Goal: Use online tool/utility: Utilize a website feature to perform a specific function

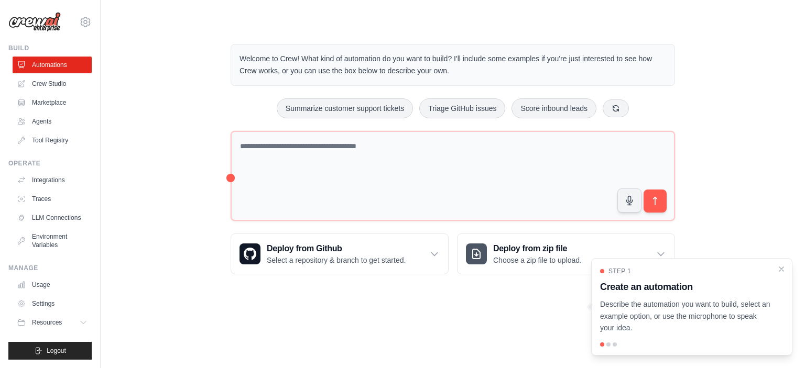
click at [609, 344] on div at bounding box center [608, 345] width 4 height 4
click at [608, 345] on div at bounding box center [608, 345] width 4 height 4
click at [782, 268] on icon "Close walkthrough" at bounding box center [781, 268] width 5 height 5
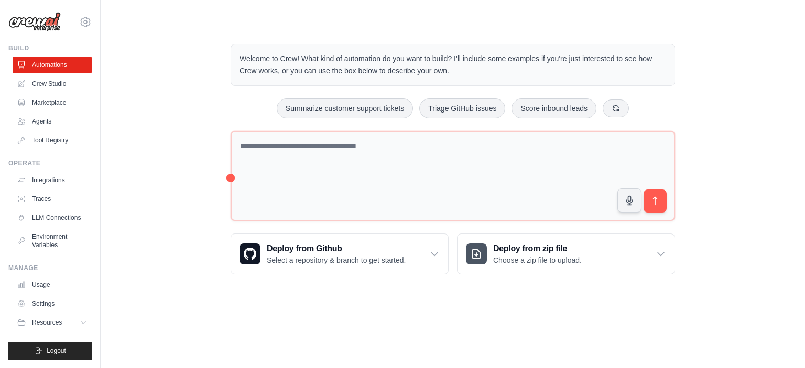
click at [503, 311] on body "[PERSON_NAME][EMAIL_ADDRESS][PERSON_NAME][DOMAIN_NAME] Settings Build Automatio…" at bounding box center [402, 184] width 805 height 368
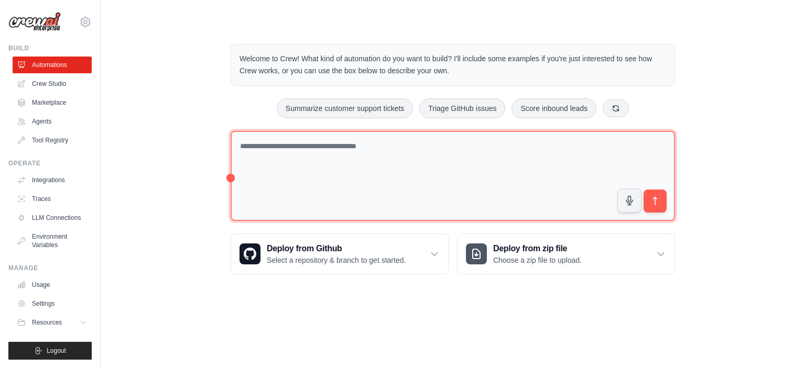
click at [293, 147] on textarea at bounding box center [453, 176] width 444 height 91
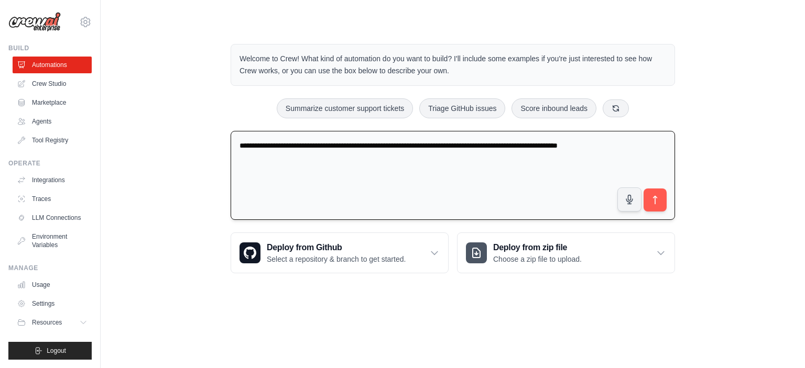
drag, startPoint x: 348, startPoint y: 145, endPoint x: 323, endPoint y: 142, distance: 25.3
click at [323, 142] on textarea "**********" at bounding box center [453, 176] width 444 height 90
click at [408, 147] on textarea "**********" at bounding box center [453, 176] width 444 height 90
click at [295, 151] on textarea "**********" at bounding box center [453, 176] width 444 height 90
type textarea "**********"
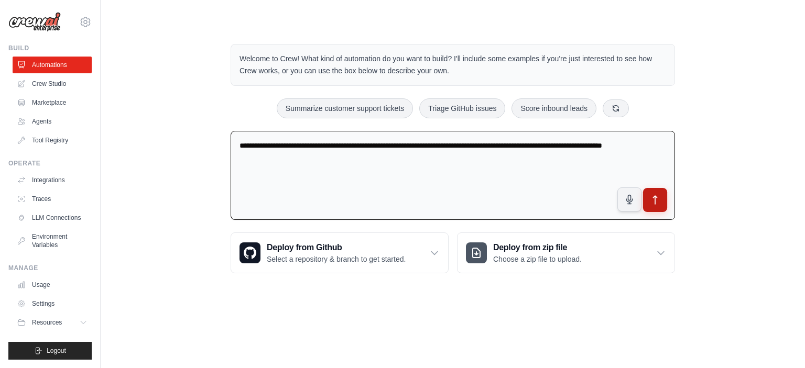
click at [649, 202] on button "submit" at bounding box center [655, 200] width 24 height 24
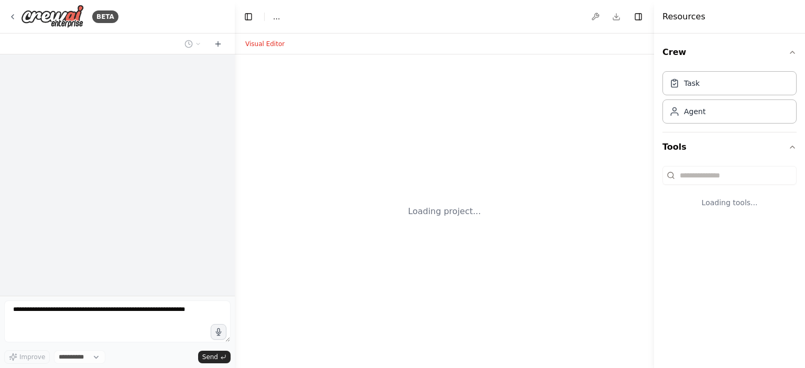
select select "****"
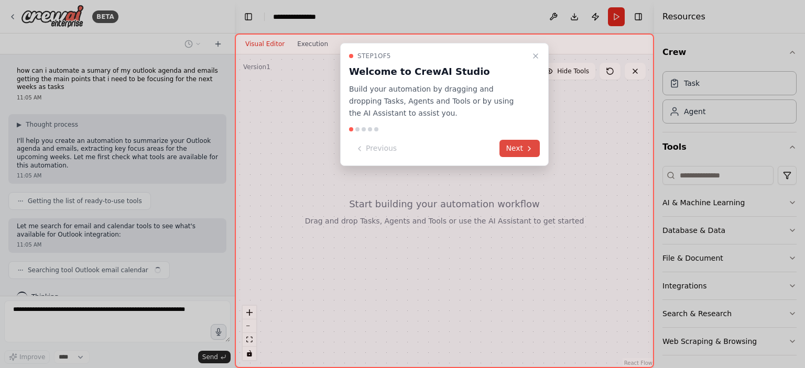
scroll to position [9, 0]
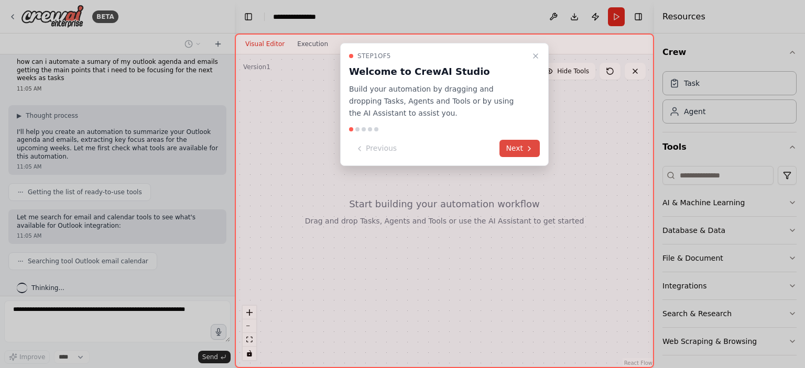
click at [522, 146] on button "Next" at bounding box center [519, 148] width 40 height 17
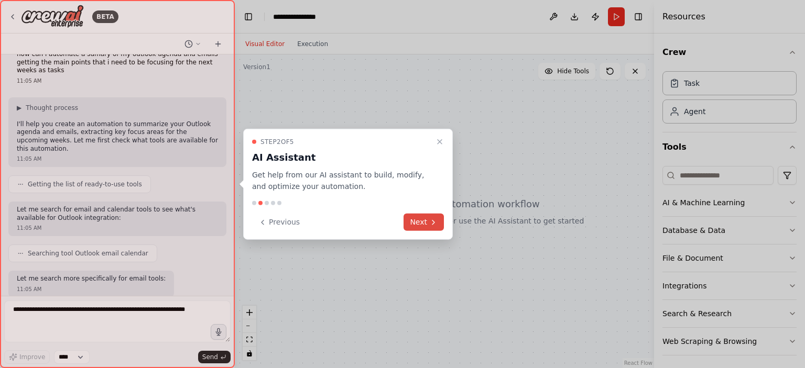
scroll to position [70, 0]
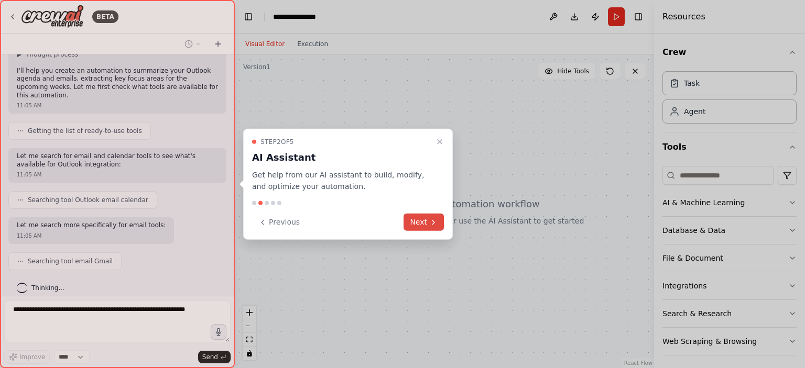
click at [438, 229] on button "Next" at bounding box center [423, 222] width 40 height 17
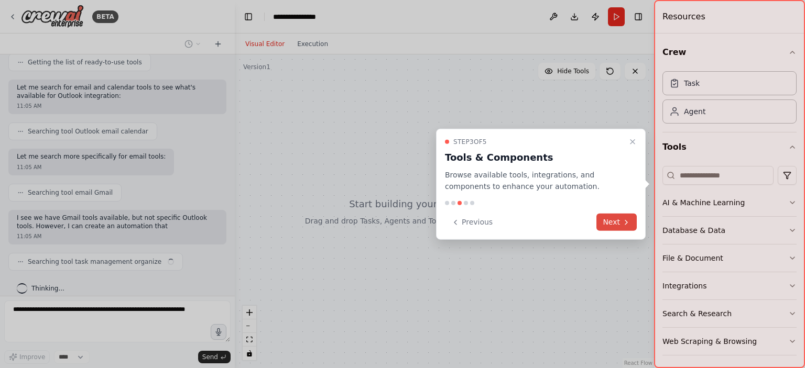
click at [614, 220] on button "Next" at bounding box center [616, 222] width 40 height 17
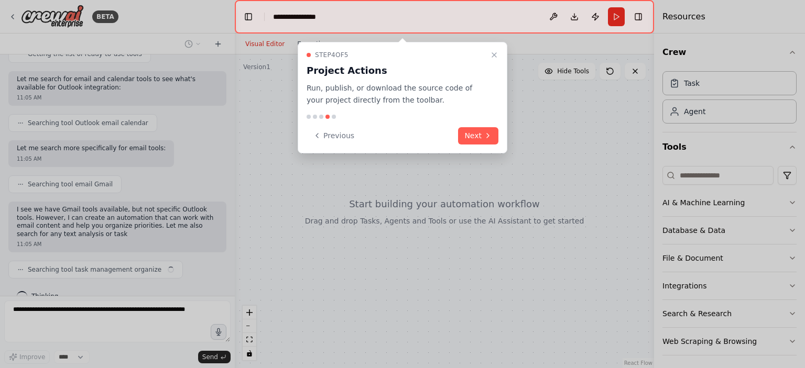
scroll to position [155, 0]
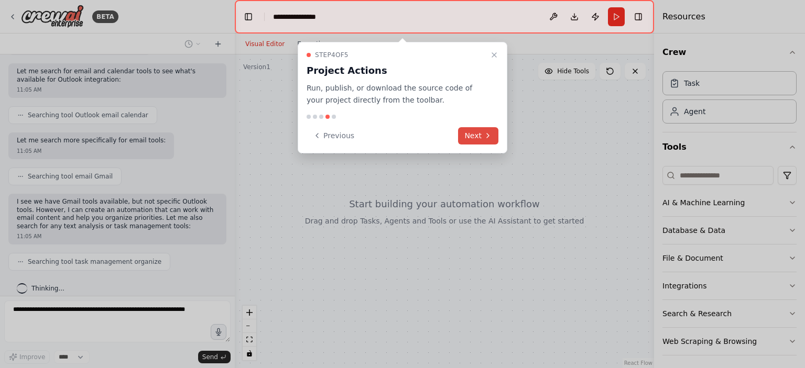
click at [474, 128] on button "Next" at bounding box center [478, 135] width 40 height 17
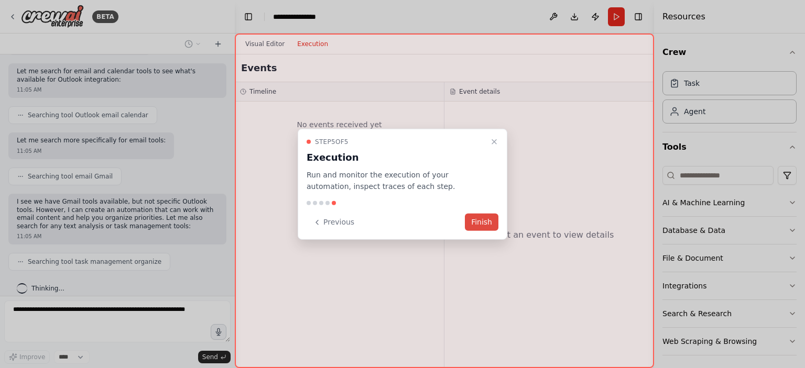
click at [489, 221] on button "Finish" at bounding box center [482, 222] width 34 height 17
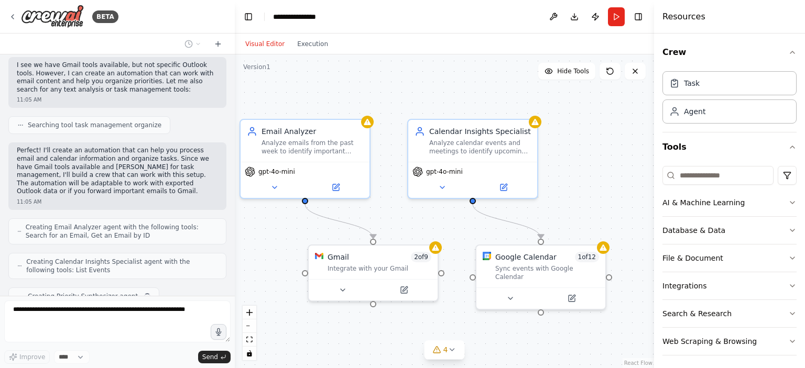
scroll to position [318, 0]
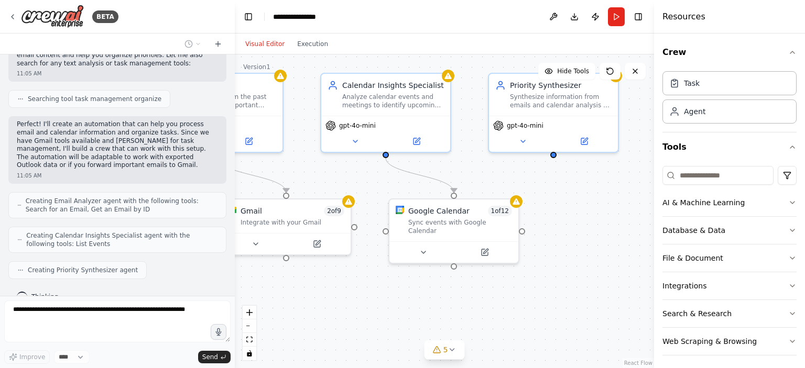
drag, startPoint x: 609, startPoint y: 177, endPoint x: 479, endPoint y: 143, distance: 134.7
click at [479, 143] on div ".deletable-edge-delete-btn { width: 20px; height: 20px; border: 0px solid #ffff…" at bounding box center [444, 211] width 419 height 314
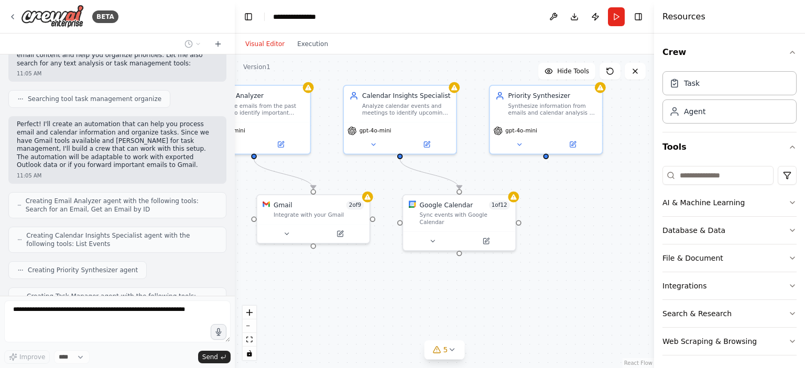
scroll to position [352, 0]
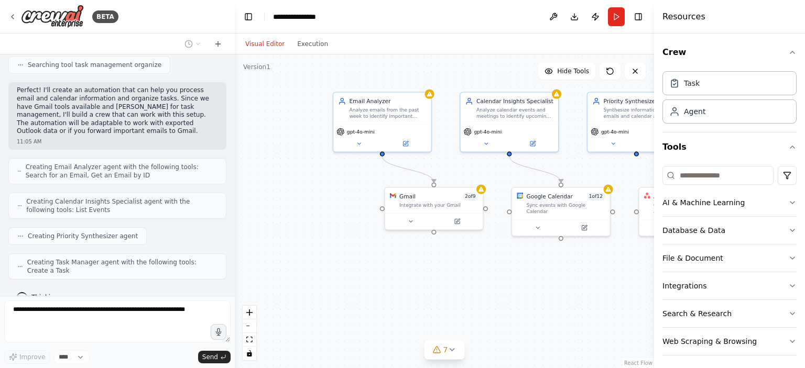
drag, startPoint x: 493, startPoint y: 174, endPoint x: 503, endPoint y: 173, distance: 10.5
click at [505, 173] on div ".deletable-edge-delete-btn { width: 20px; height: 20px; border: 0px solid #ffff…" at bounding box center [444, 211] width 419 height 314
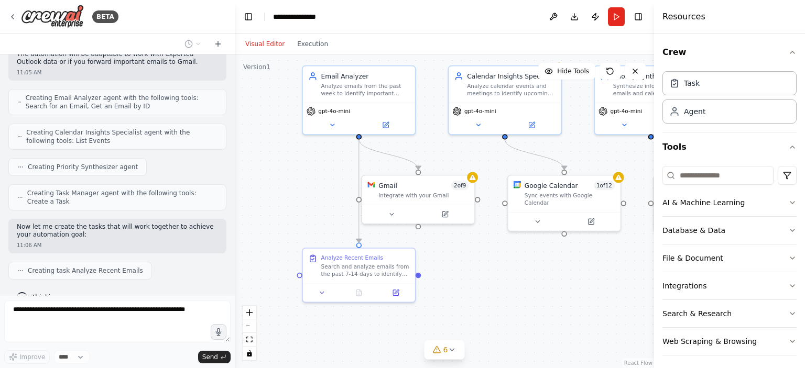
scroll to position [447, 0]
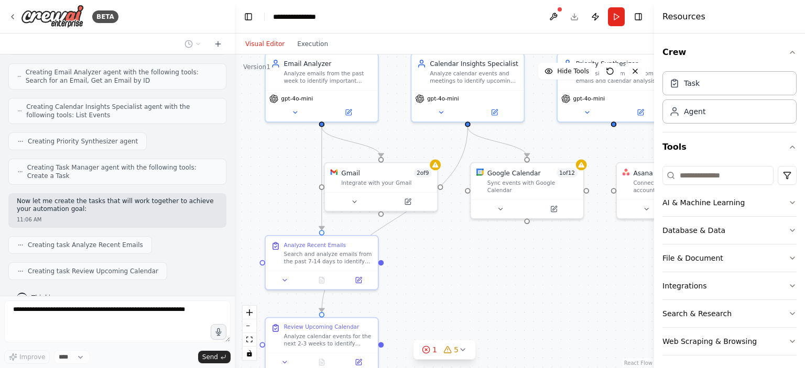
drag, startPoint x: 524, startPoint y: 301, endPoint x: 491, endPoint y: 289, distance: 35.1
click at [491, 289] on div ".deletable-edge-delete-btn { width: 20px; height: 20px; border: 0px solid #ffff…" at bounding box center [444, 211] width 419 height 314
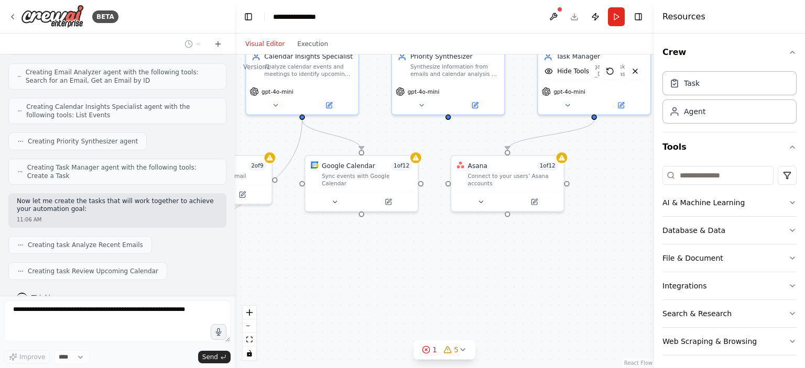
drag, startPoint x: 541, startPoint y: 252, endPoint x: 375, endPoint y: 245, distance: 165.7
click at [375, 245] on div ".deletable-edge-delete-btn { width: 20px; height: 20px; border: 0px solid #ffff…" at bounding box center [444, 211] width 419 height 314
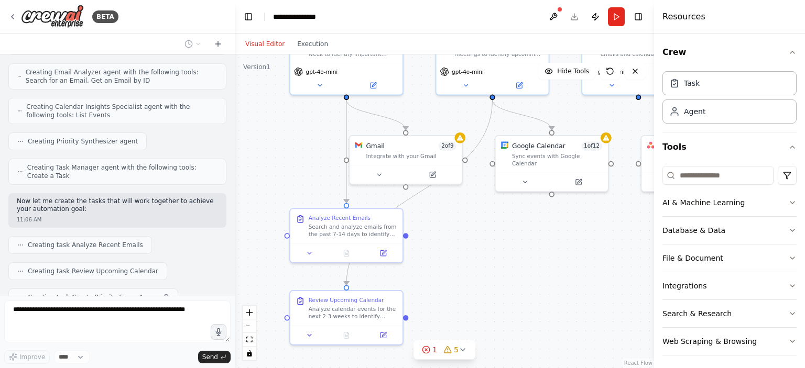
drag, startPoint x: 451, startPoint y: 250, endPoint x: 641, endPoint y: 231, distance: 191.2
click at [641, 231] on div ".deletable-edge-delete-btn { width: 20px; height: 20px; border: 0px solid #ffff…" at bounding box center [444, 211] width 419 height 314
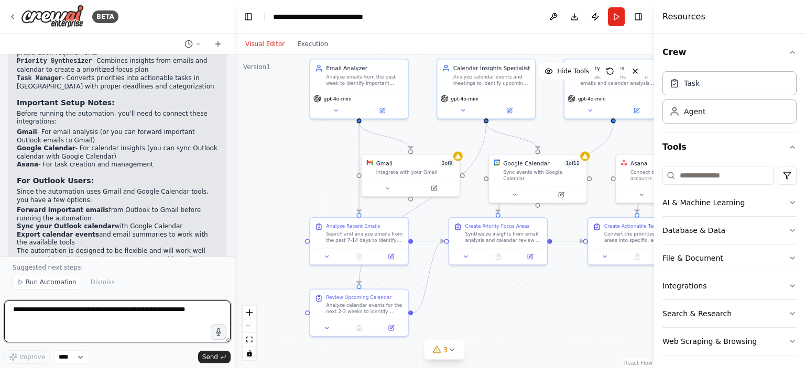
scroll to position [983, 0]
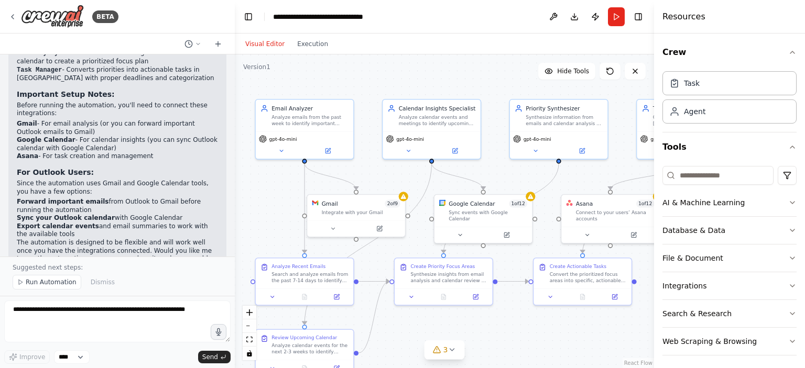
drag, startPoint x: 520, startPoint y: 308, endPoint x: 446, endPoint y: 370, distance: 96.6
click at [446, 368] on html "BETA how can i automate a sumary of my outlook agenda and emails getting the ma…" at bounding box center [402, 184] width 805 height 368
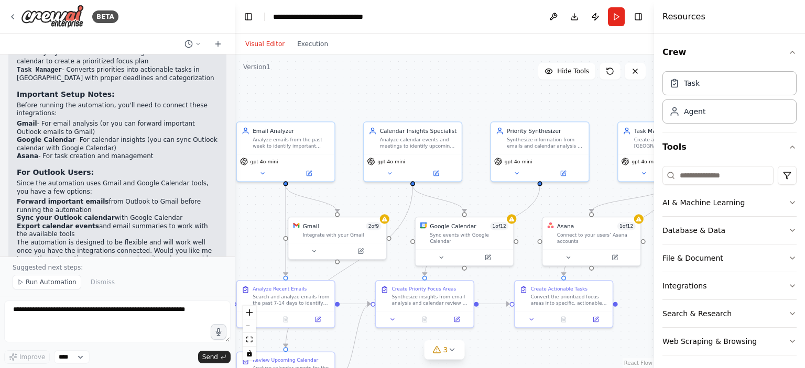
click at [508, 345] on div ".deletable-edge-delete-btn { width: 20px; height: 20px; border: 0px solid #ffff…" at bounding box center [444, 211] width 419 height 314
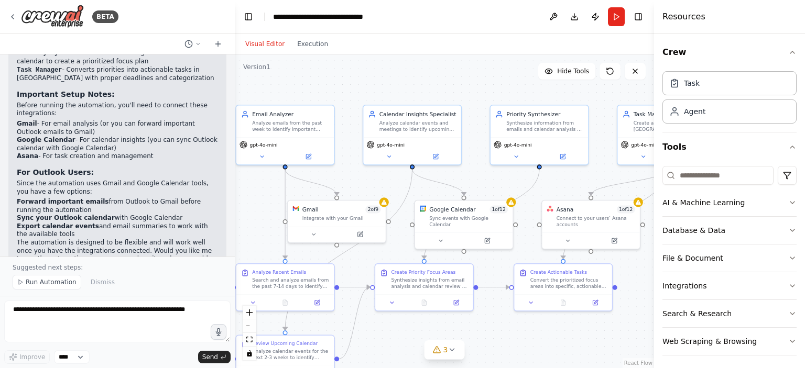
drag, startPoint x: 508, startPoint y: 345, endPoint x: 508, endPoint y: 328, distance: 16.8
click at [508, 328] on div ".deletable-edge-delete-btn { width: 20px; height: 20px; border: 0px solid #ffff…" at bounding box center [444, 211] width 419 height 314
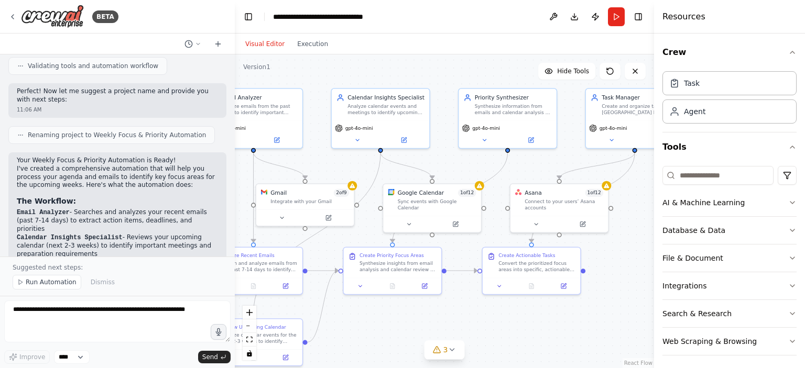
scroll to position [826, 0]
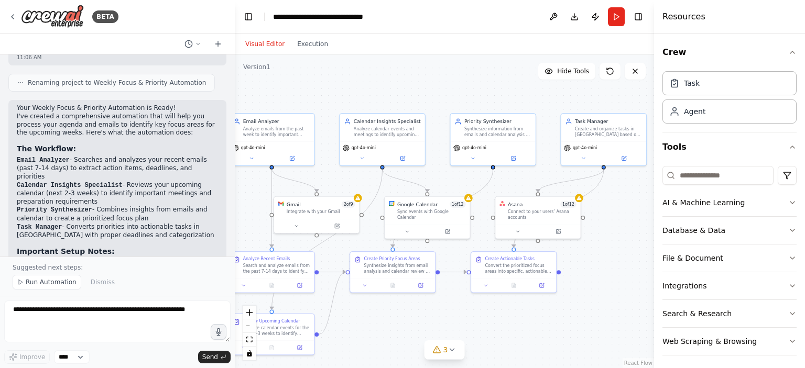
drag, startPoint x: 403, startPoint y: 313, endPoint x: 417, endPoint y: 314, distance: 13.7
click at [417, 314] on div ".deletable-edge-delete-btn { width: 20px; height: 20px; border: 0px solid #ffff…" at bounding box center [444, 211] width 419 height 314
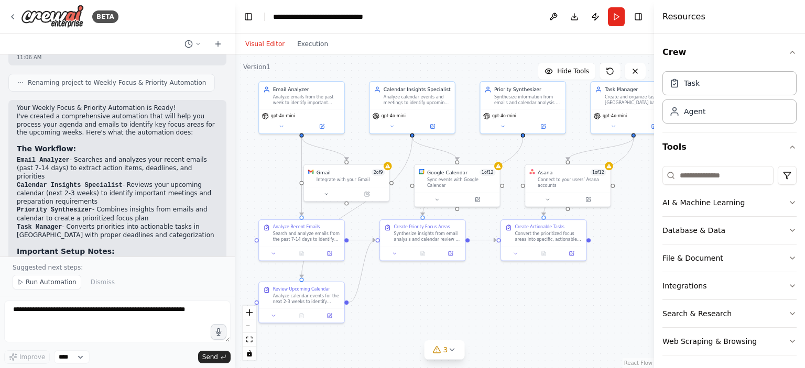
drag, startPoint x: 445, startPoint y: 315, endPoint x: 441, endPoint y: 282, distance: 33.8
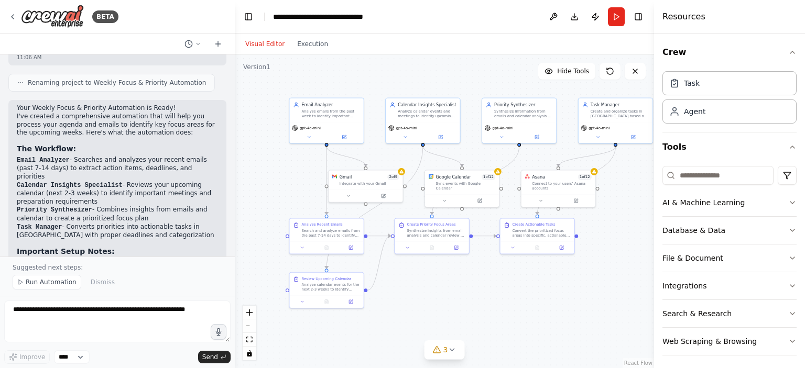
drag, startPoint x: 471, startPoint y: 295, endPoint x: 466, endPoint y: 286, distance: 10.8
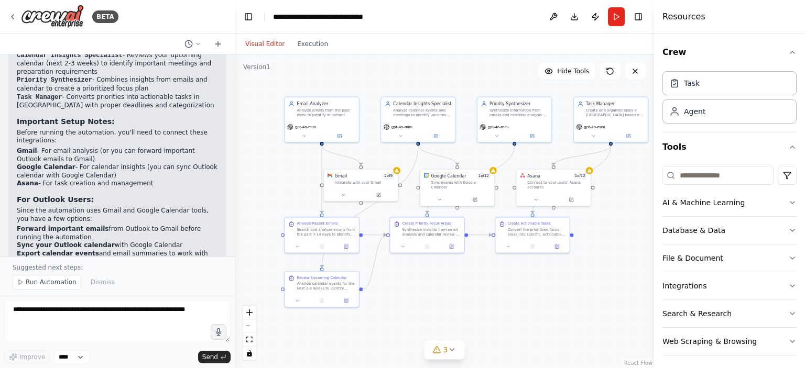
scroll to position [983, 0]
